Goal: Transaction & Acquisition: Purchase product/service

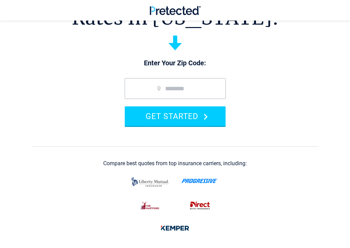
scroll to position [61, 0]
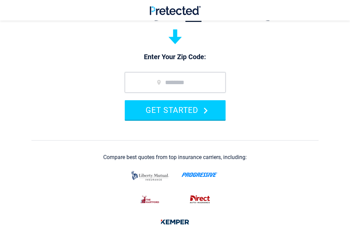
click at [182, 78] on input "zip code" at bounding box center [175, 82] width 101 height 20
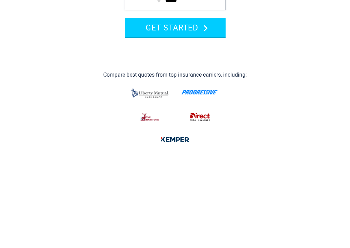
type input "*****"
click at [204, 107] on icon "submit" at bounding box center [206, 110] width 4 height 6
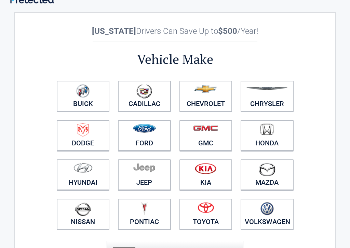
scroll to position [13, 0]
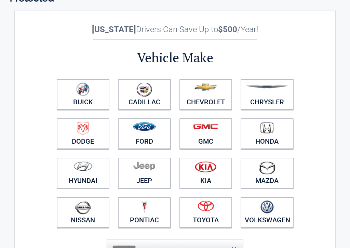
click at [150, 130] on img at bounding box center [144, 126] width 23 height 9
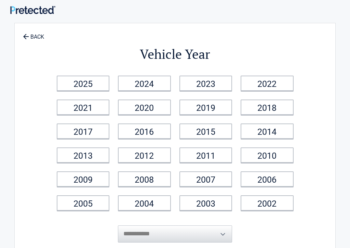
scroll to position [0, 0]
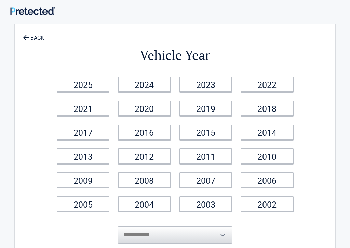
click at [272, 107] on link "2018" at bounding box center [267, 107] width 53 height 15
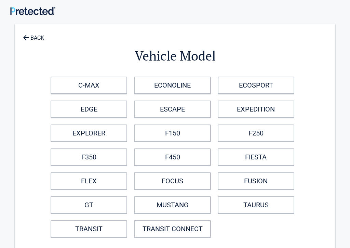
click at [189, 109] on link "ESCAPE" at bounding box center [172, 108] width 77 height 17
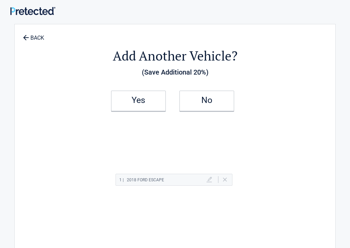
click at [149, 101] on h2 "Yes" at bounding box center [138, 100] width 40 height 5
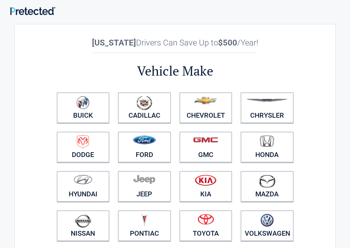
click at [151, 143] on img at bounding box center [144, 139] width 23 height 9
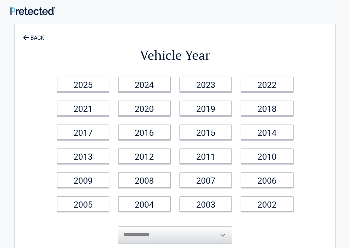
click at [97, 163] on link "2013" at bounding box center [83, 155] width 53 height 15
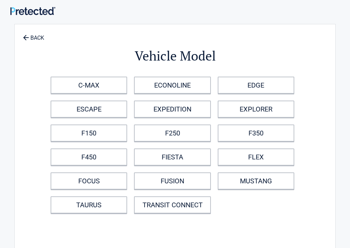
click at [107, 134] on link "F150" at bounding box center [89, 132] width 77 height 17
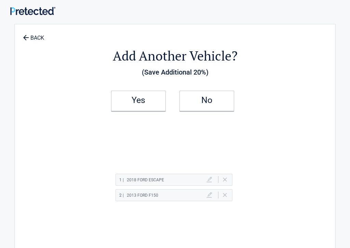
click at [150, 99] on h2 "Yes" at bounding box center [138, 100] width 40 height 5
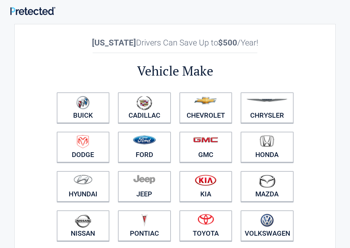
click at [149, 144] on img at bounding box center [144, 139] width 23 height 9
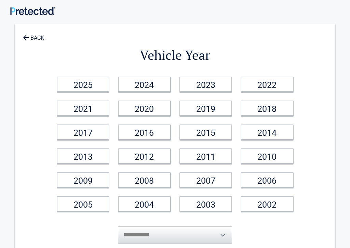
click at [272, 178] on link "2006" at bounding box center [267, 179] width 53 height 15
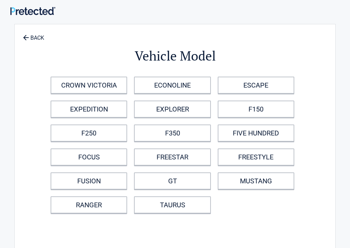
click at [114, 179] on link "FUSION" at bounding box center [89, 180] width 77 height 17
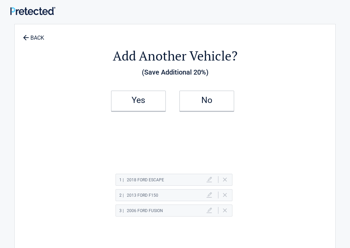
click at [213, 101] on h2 "No" at bounding box center [207, 100] width 40 height 5
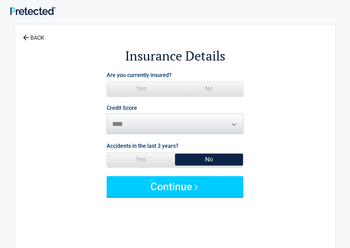
click at [148, 88] on span "Yes" at bounding box center [141, 89] width 68 height 14
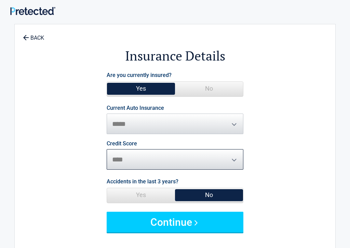
click at [238, 160] on select "********* **** ******* ****" at bounding box center [175, 159] width 137 height 20
click at [215, 225] on button "Continue" at bounding box center [175, 221] width 137 height 20
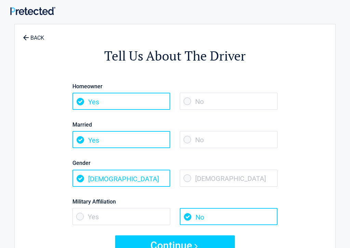
click at [187, 140] on span "No" at bounding box center [229, 139] width 98 height 17
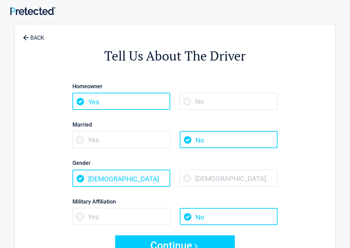
click at [191, 173] on span "Female" at bounding box center [229, 177] width 98 height 17
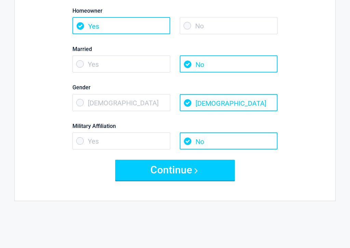
scroll to position [76, 0]
click at [174, 170] on button "Continue" at bounding box center [175, 170] width 120 height 20
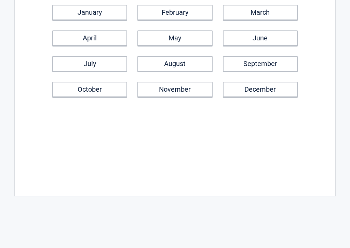
scroll to position [0, 0]
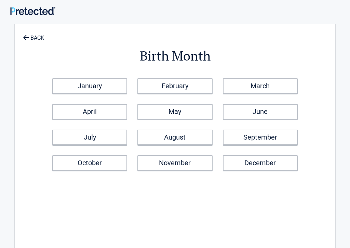
click at [110, 164] on link "October" at bounding box center [89, 162] width 75 height 15
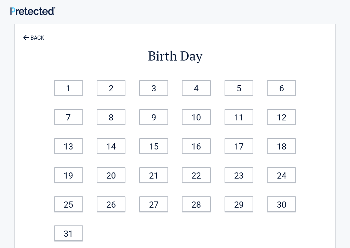
click at [76, 120] on link "7" at bounding box center [68, 116] width 29 height 15
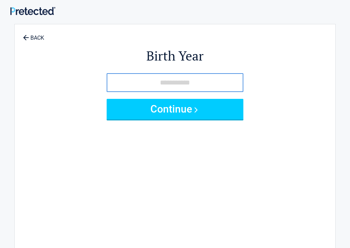
click at [139, 80] on input "tel" at bounding box center [175, 82] width 137 height 19
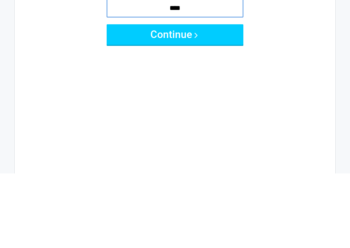
type input "****"
click at [207, 99] on button "Continue" at bounding box center [175, 109] width 137 height 20
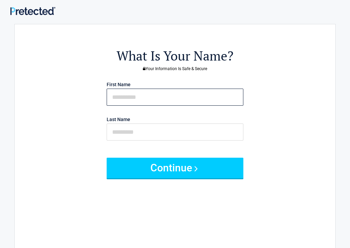
click at [126, 94] on input "text" at bounding box center [175, 96] width 137 height 17
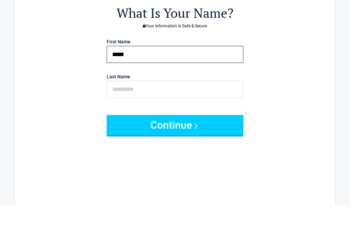
type input "*****"
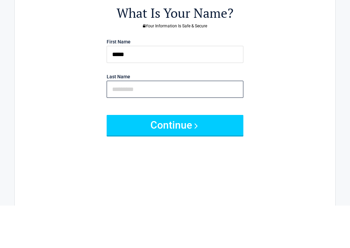
click at [120, 123] on input "text" at bounding box center [175, 131] width 137 height 17
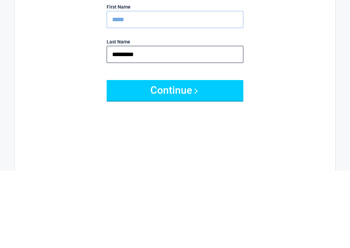
type input "*********"
click at [182, 158] on button "Continue" at bounding box center [175, 168] width 137 height 20
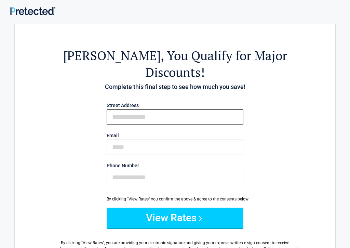
click at [125, 109] on input "First Name" at bounding box center [175, 116] width 137 height 15
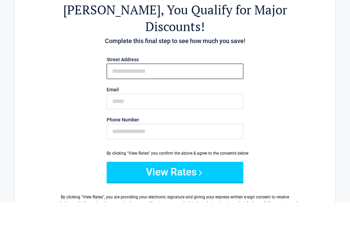
click at [116, 109] on input "First Name" at bounding box center [175, 116] width 137 height 15
type input "**********"
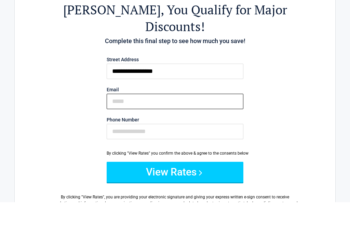
click at [120, 139] on input "Email" at bounding box center [175, 146] width 137 height 15
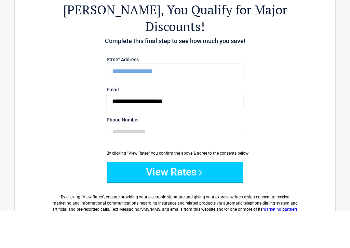
scroll to position [16, 0]
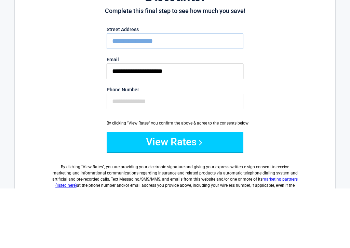
type input "**********"
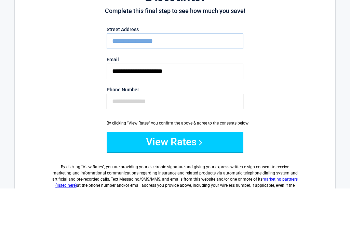
click at [129, 153] on input "Phone Number" at bounding box center [175, 160] width 137 height 15
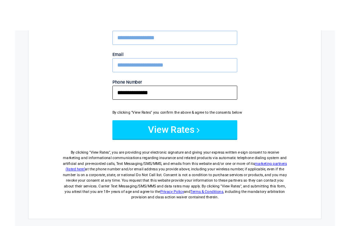
scroll to position [117, 0]
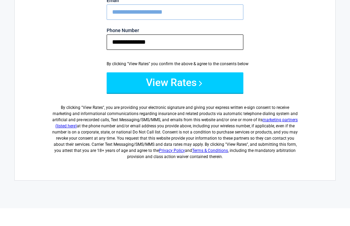
type input "**********"
click at [208, 90] on button "View Rates" at bounding box center [175, 100] width 137 height 20
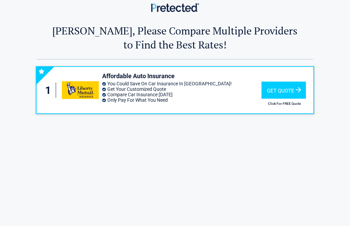
click at [287, 88] on div "Get Quote" at bounding box center [283, 90] width 44 height 17
